Goal: Go to known website: Access a specific website the user already knows

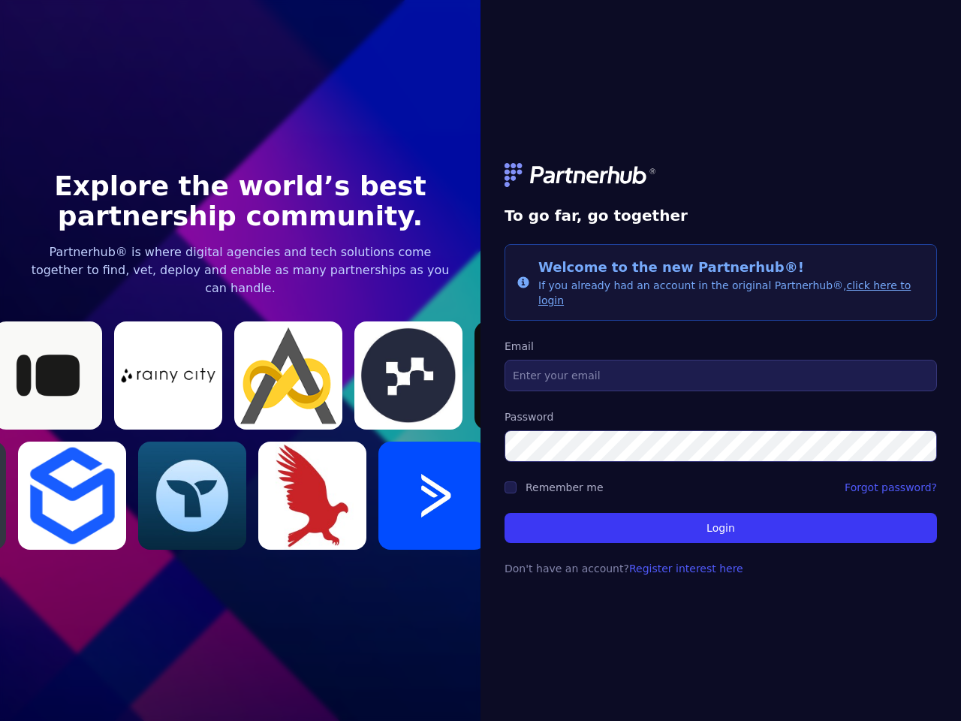
click at [721, 182] on link at bounding box center [720, 175] width 432 height 24
